Goal: Transaction & Acquisition: Purchase product/service

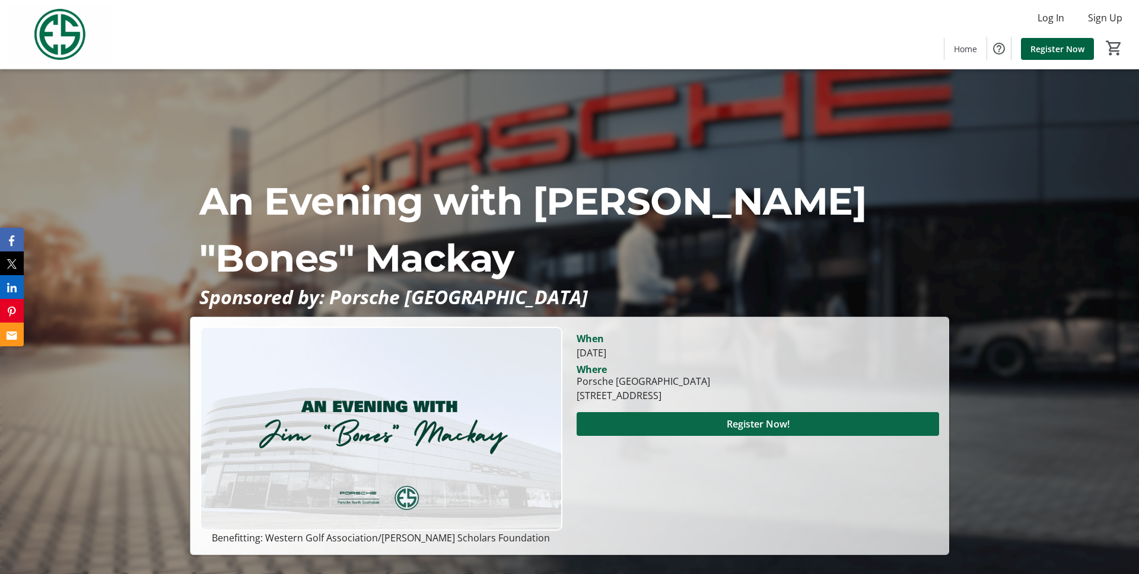
click at [737, 424] on span "Register Now!" at bounding box center [758, 424] width 63 height 14
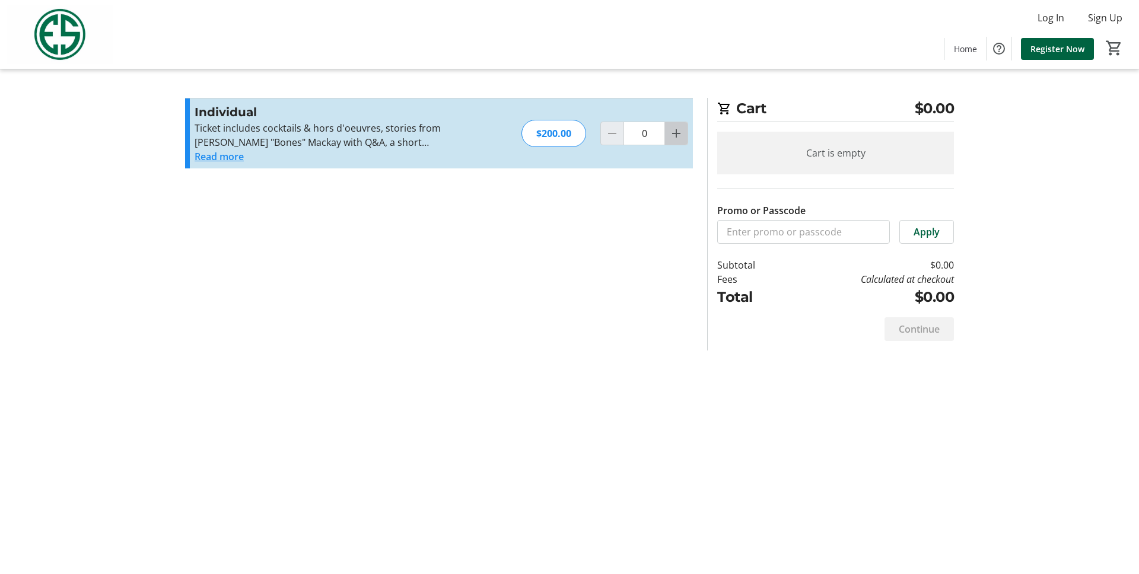
click at [679, 134] on mat-icon "Increment by one" at bounding box center [676, 133] width 14 height 14
type input "3"
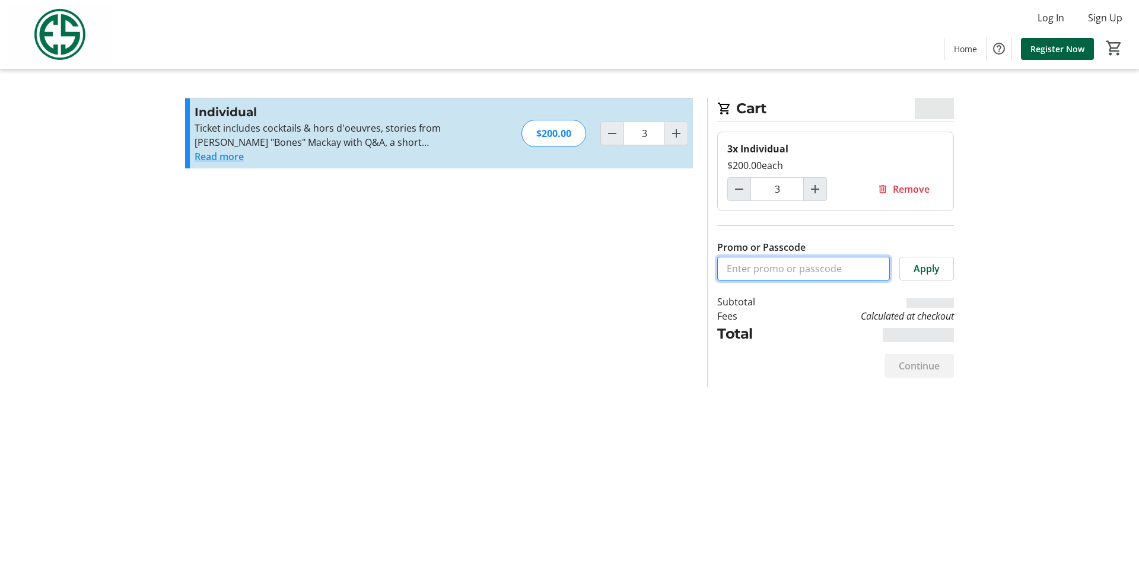
click at [776, 269] on input "Promo or Passcode" at bounding box center [803, 269] width 173 height 24
paste input "wgaesfpro"
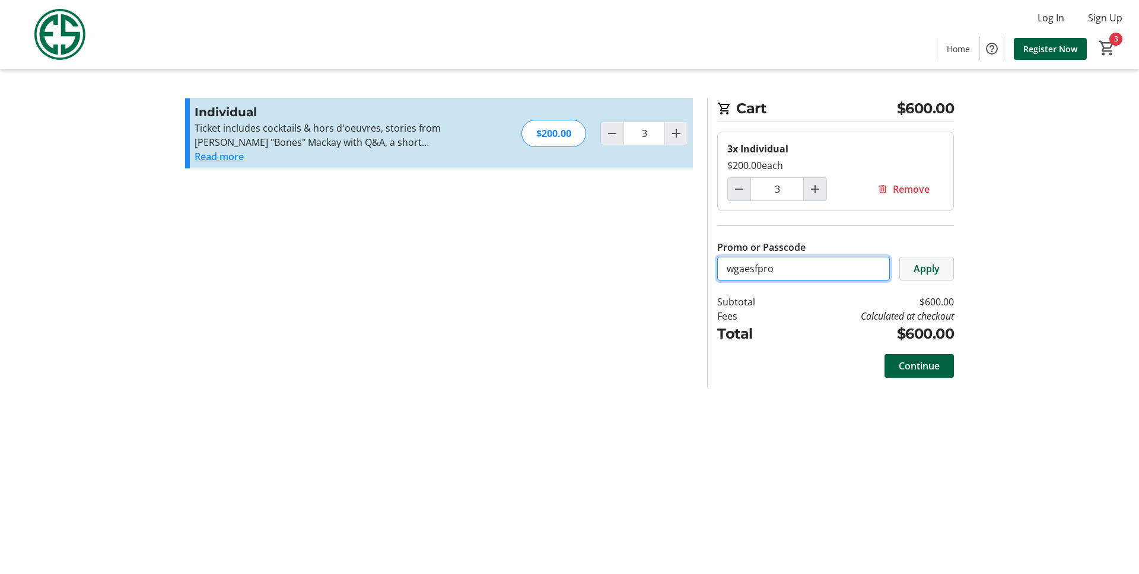
type input "wgaesfpro"
click at [933, 266] on span "Apply" at bounding box center [927, 269] width 26 height 14
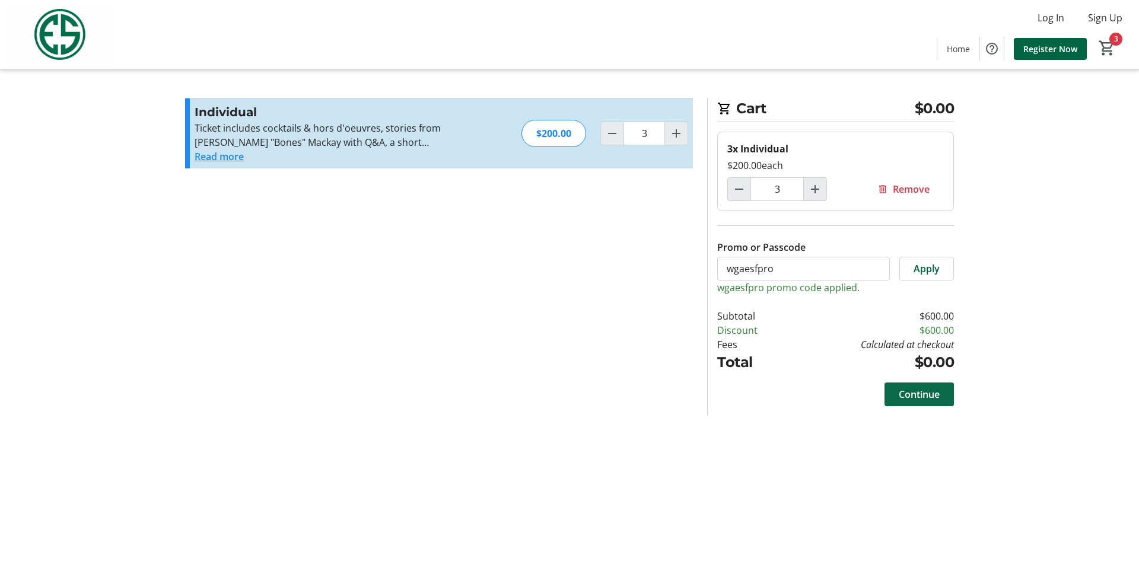
click at [913, 391] on span "Continue" at bounding box center [919, 394] width 41 height 14
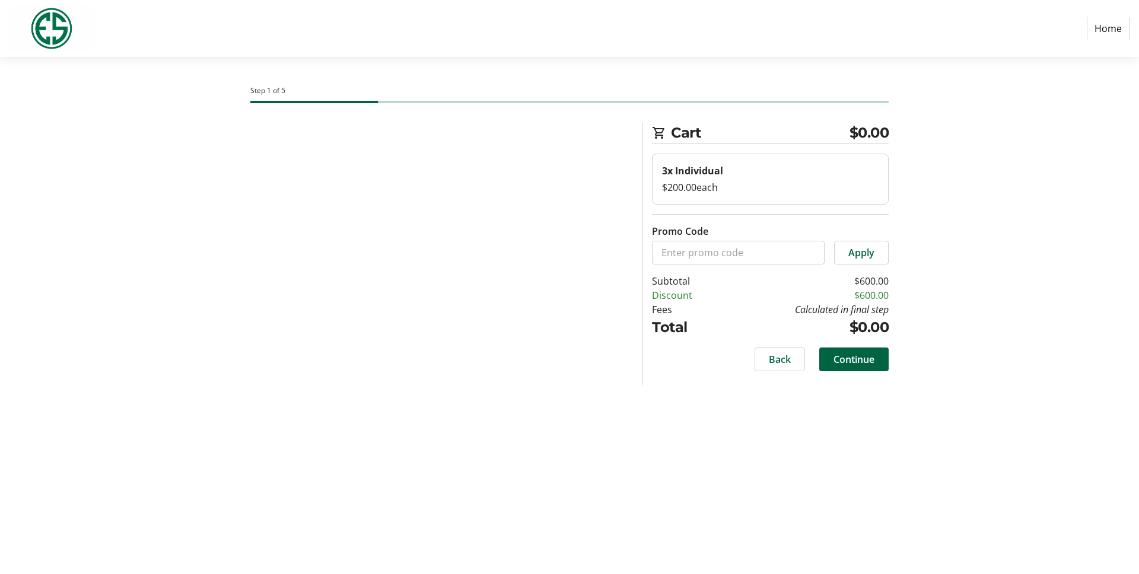
select select "US"
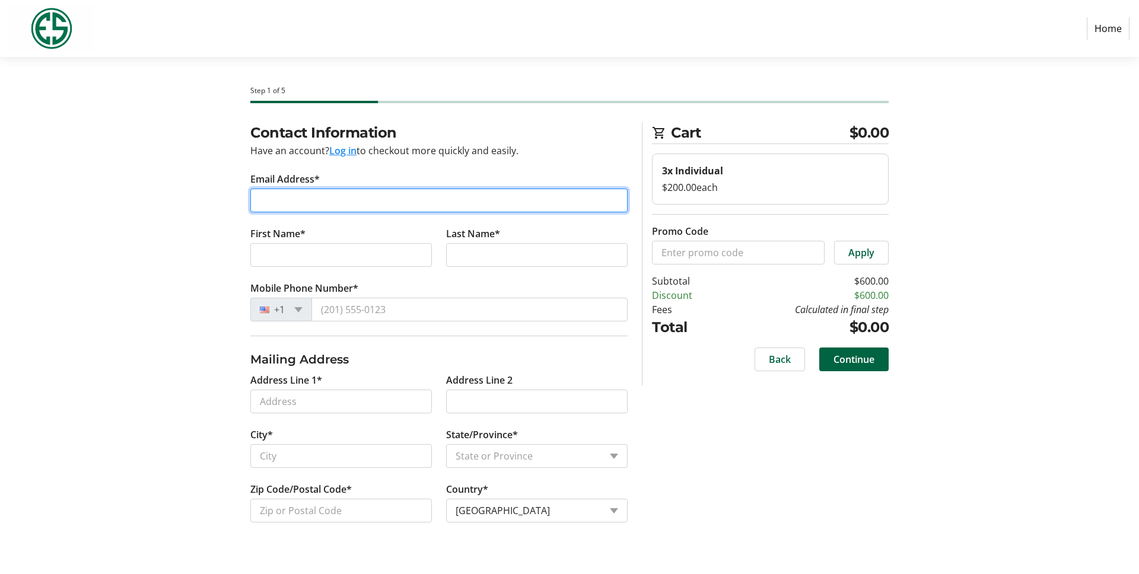
click at [303, 202] on input "Email Address*" at bounding box center [438, 201] width 377 height 24
type input "[EMAIL_ADDRESS][DOMAIN_NAME]"
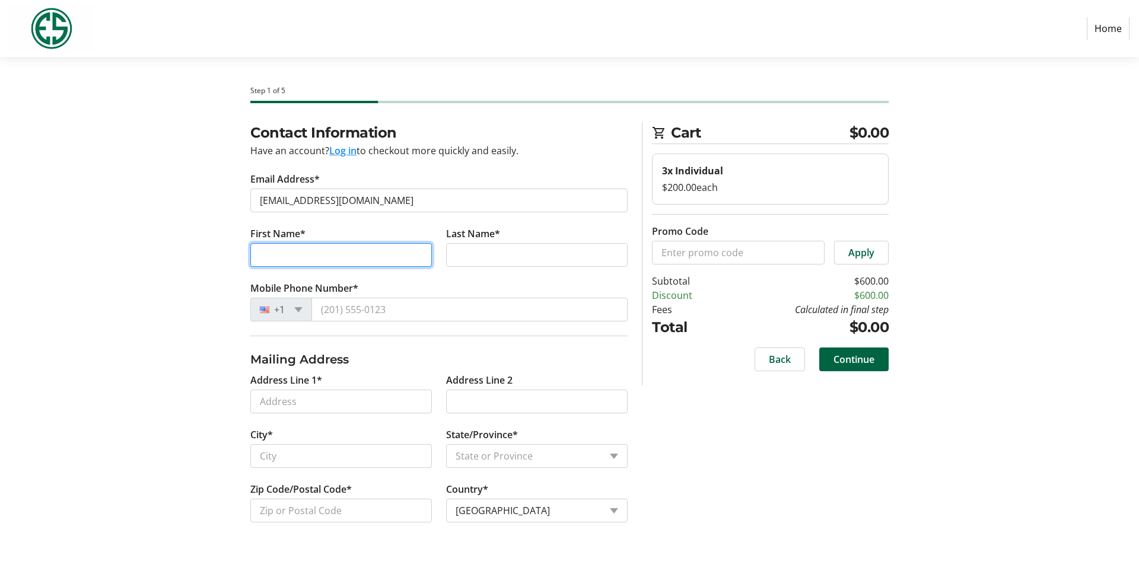
click at [278, 257] on input "First Name*" at bounding box center [341, 255] width 182 height 24
type input "[PERSON_NAME]"
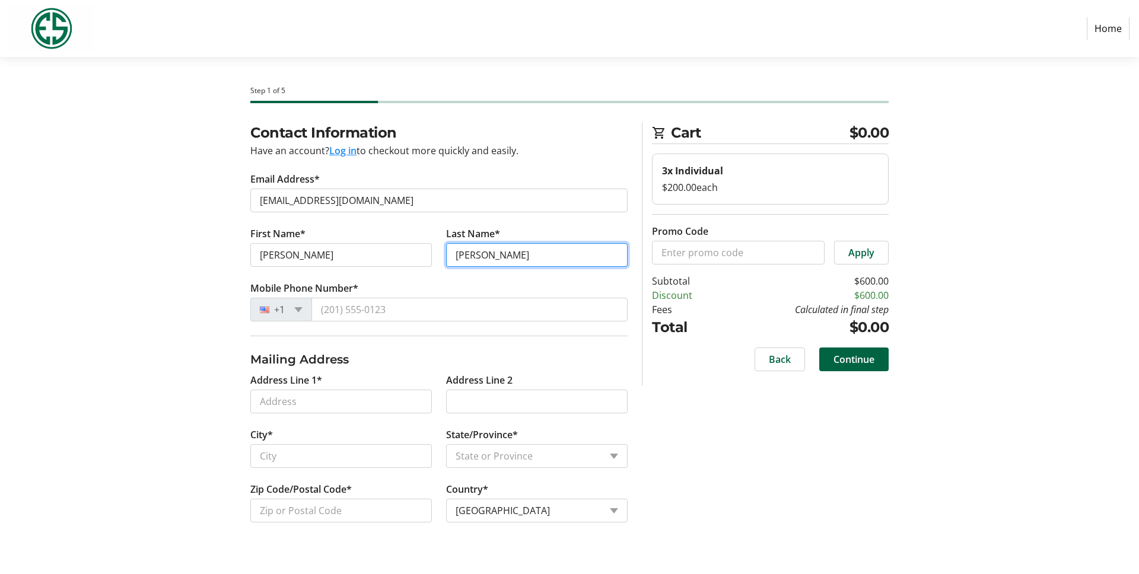
type input "[PERSON_NAME]"
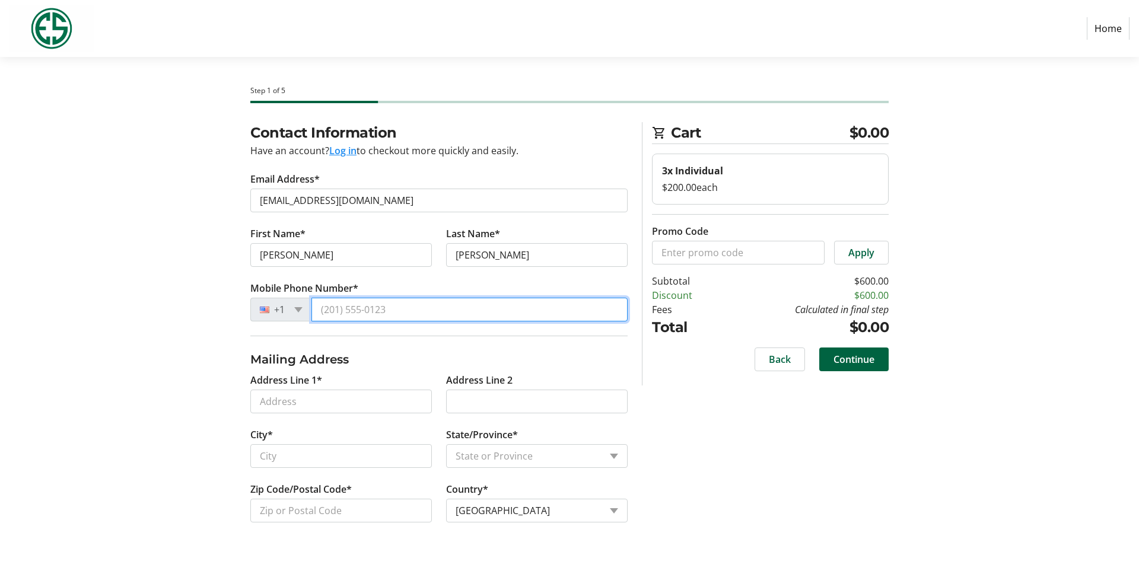
click at [365, 305] on input "Mobile Phone Number*" at bounding box center [469, 310] width 316 height 24
type input "[PHONE_NUMBER]"
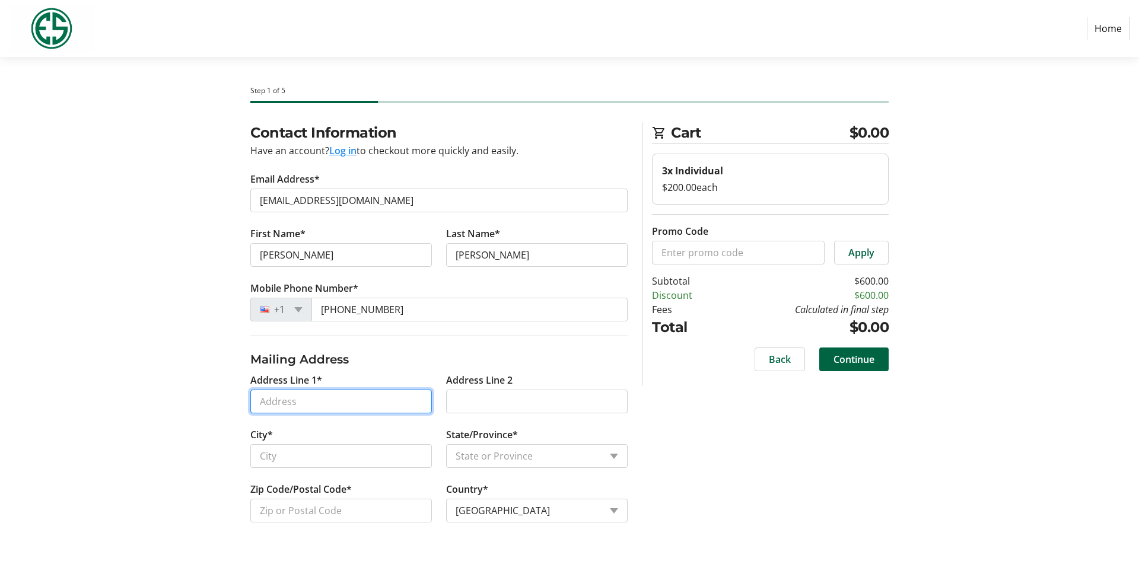
click at [307, 399] on input "Address Line 1*" at bounding box center [341, 402] width 182 height 24
type input "[STREET_ADDRESS]"
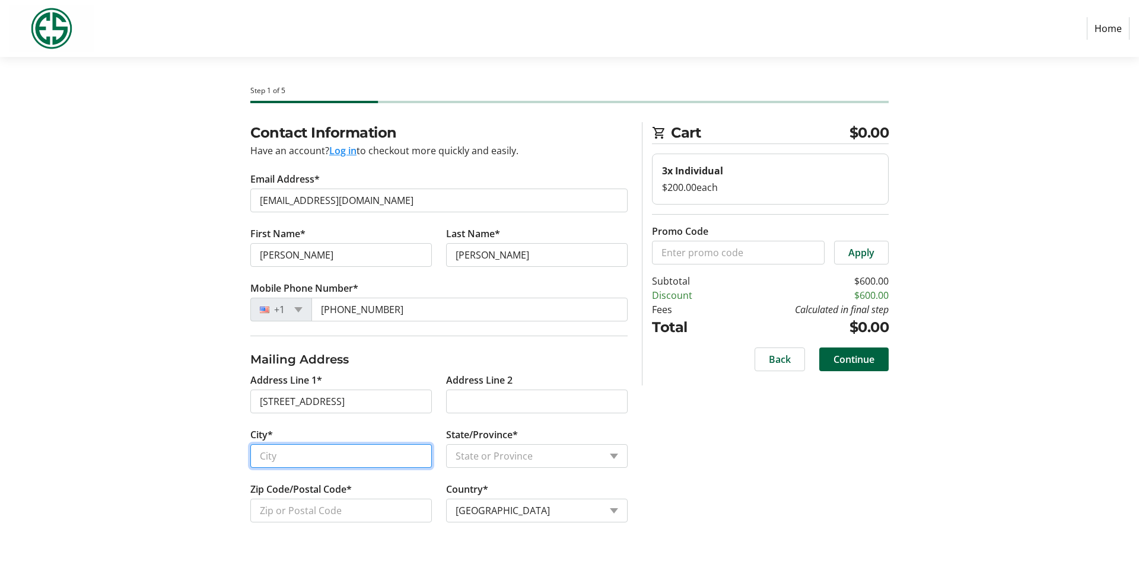
type input "Phoenix"
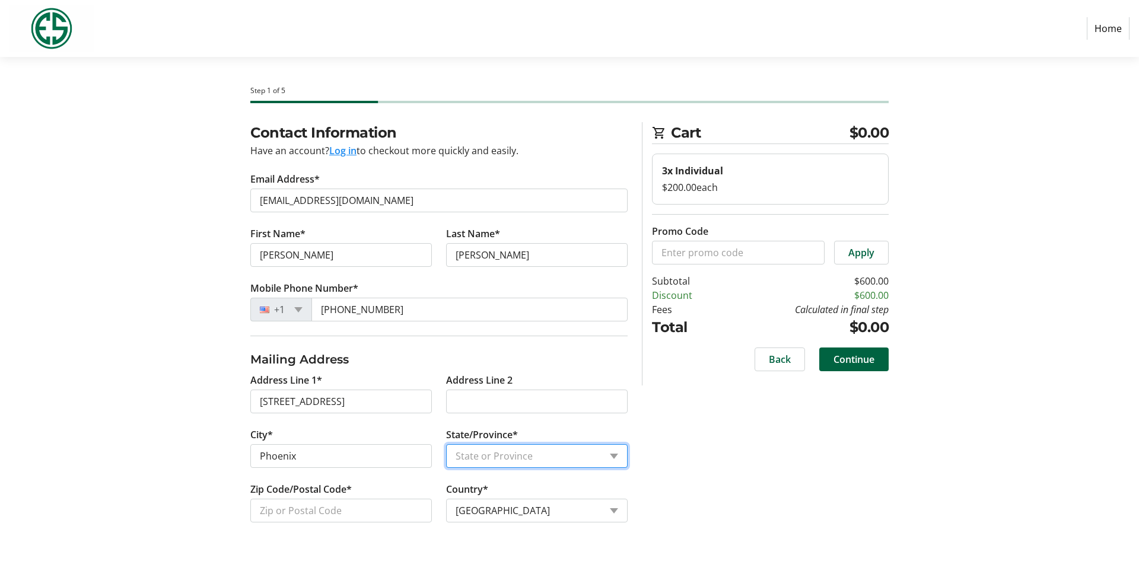
select select "AZ"
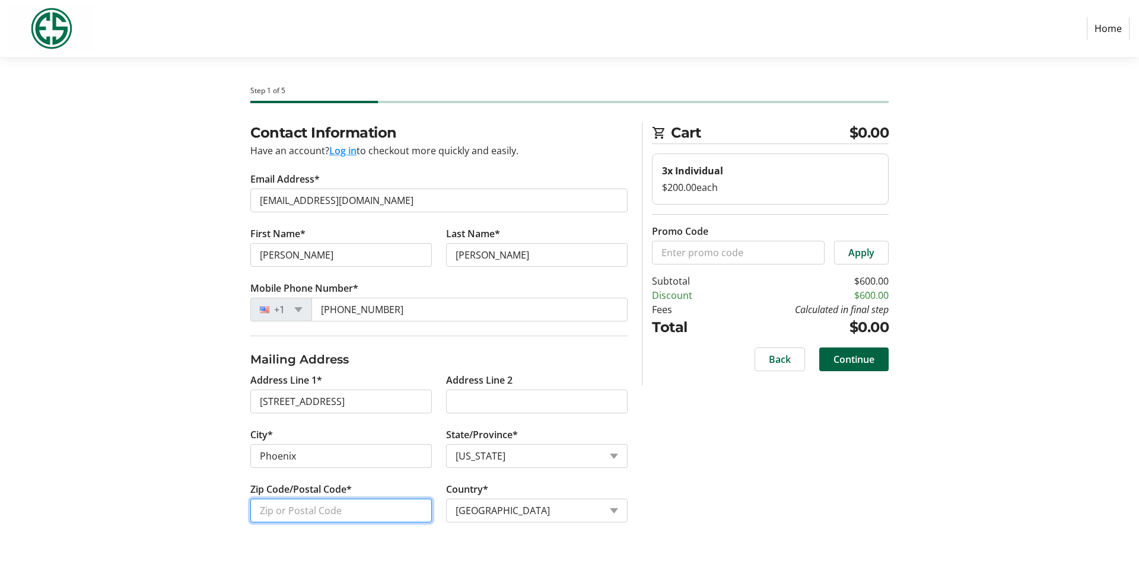
type input "85054"
click at [853, 360] on span "Continue" at bounding box center [853, 359] width 41 height 14
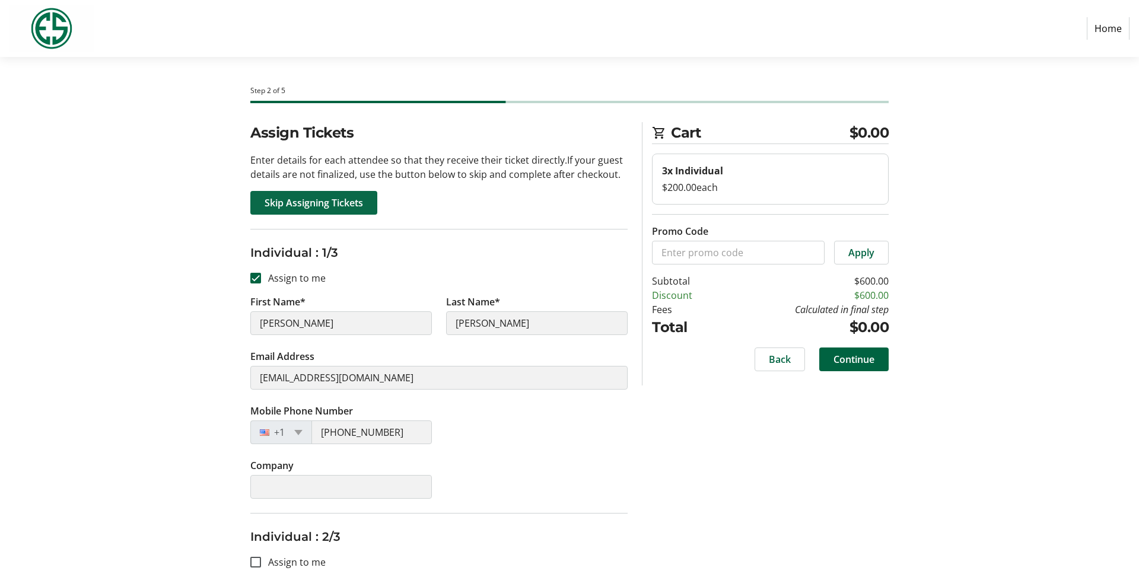
click at [315, 207] on span "Skip Assigning Tickets" at bounding box center [314, 203] width 98 height 14
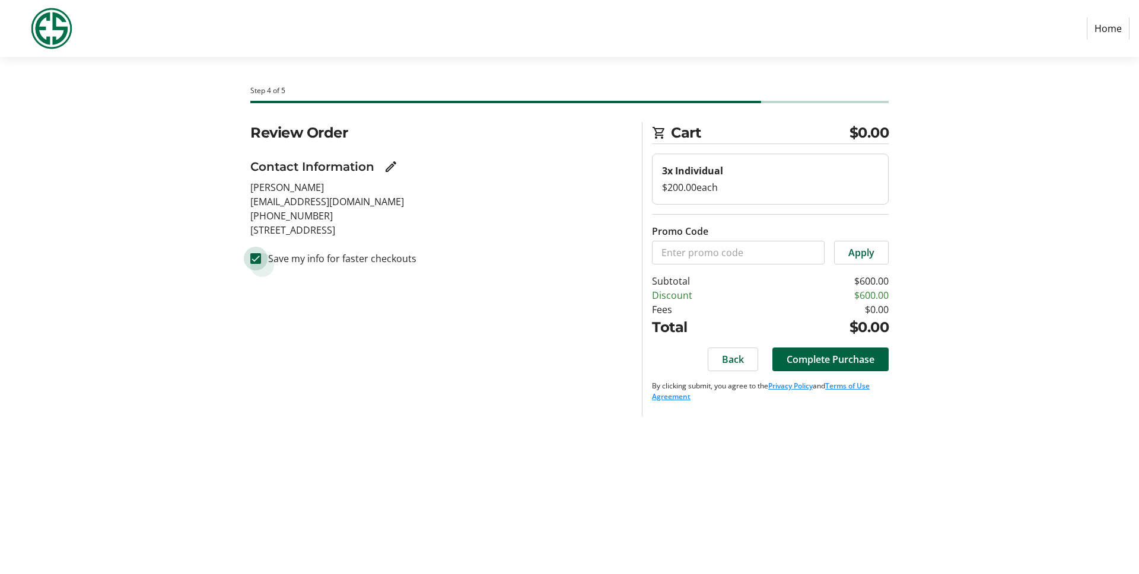
click at [257, 263] on input "Save my info for faster checkouts" at bounding box center [255, 258] width 11 height 11
checkbox input "false"
click at [842, 357] on span "Complete Purchase" at bounding box center [831, 359] width 88 height 14
